Goal: Check status: Check status

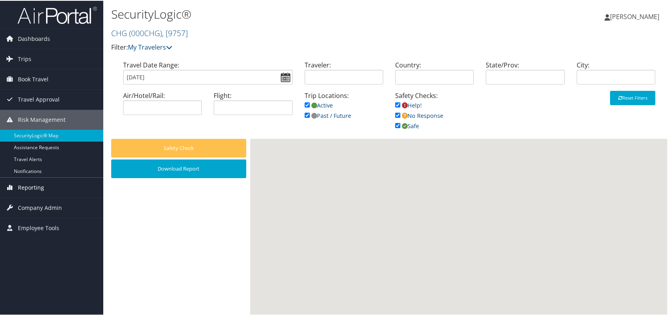
click at [33, 187] on span "Reporting" at bounding box center [31, 187] width 26 height 20
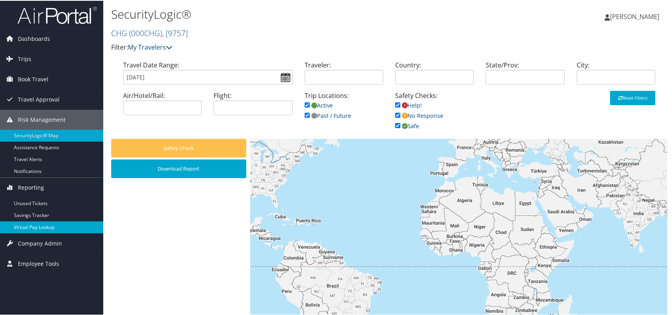
click at [48, 224] on link "Virtual Pay Lookup" at bounding box center [51, 227] width 103 height 12
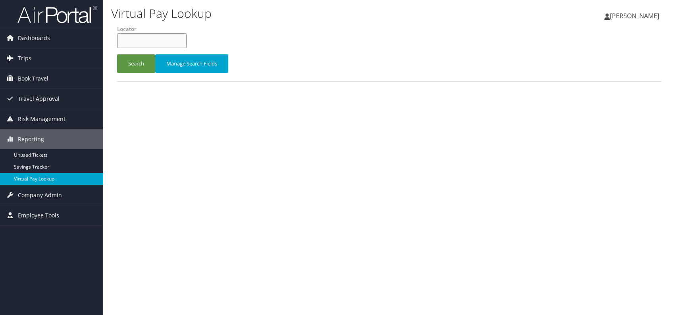
paste input "HQJGUN"
type input "HQJGUN"
click at [139, 60] on button "Search" at bounding box center [136, 63] width 38 height 19
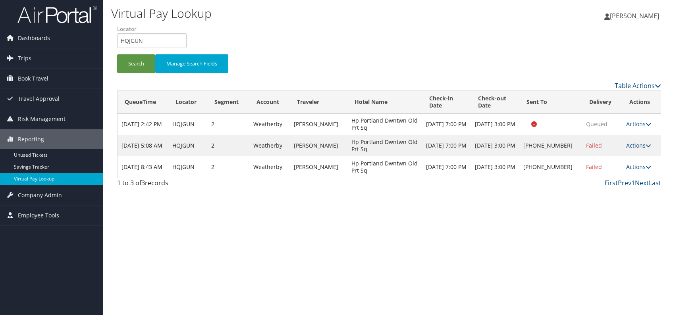
click at [577, 215] on div "Virtual Pay Lookup Romina Kwock Romina Kwock My Settings Travel Agency Contacts…" at bounding box center [389, 157] width 572 height 315
click at [636, 166] on link "Actions" at bounding box center [638, 167] width 25 height 8
click at [613, 222] on link "View Itinerary" at bounding box center [613, 218] width 68 height 13
click at [539, 248] on div "Virtual Pay Lookup Romina Kwock Romina Kwock My Settings Travel Agency Contacts…" at bounding box center [389, 157] width 572 height 315
drag, startPoint x: 641, startPoint y: 166, endPoint x: 634, endPoint y: 170, distance: 8.2
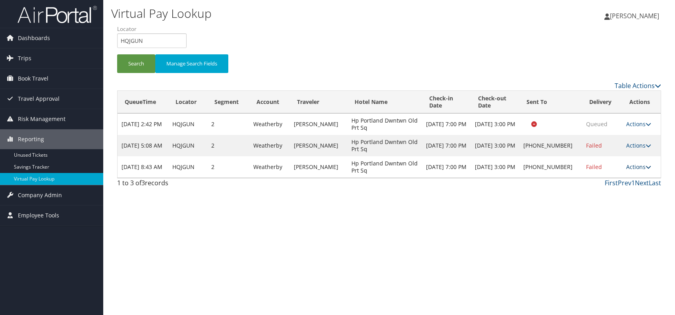
click at [641, 167] on link "Actions" at bounding box center [638, 167] width 25 height 8
click at [595, 195] on link "Logs" at bounding box center [613, 191] width 68 height 13
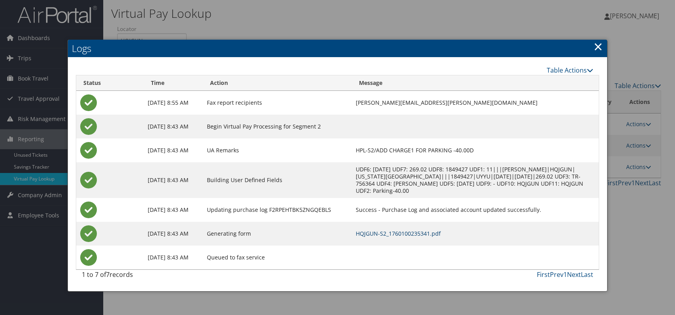
click at [430, 231] on link "HQJGUN-S2_1760100235341.pdf" at bounding box center [398, 234] width 85 height 8
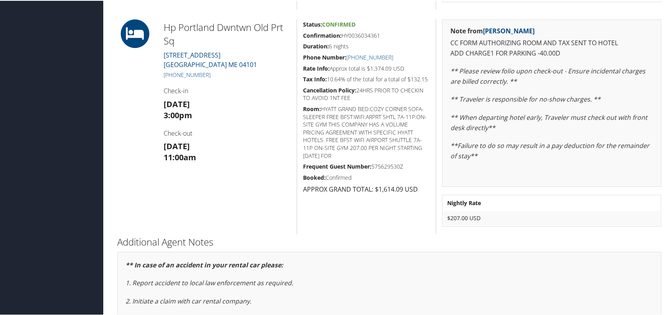
scroll to position [357, 0]
